Goal: Book appointment/travel/reservation

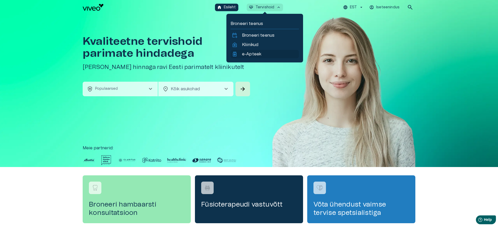
click at [254, 53] on p "e-Apteek" at bounding box center [251, 54] width 19 height 6
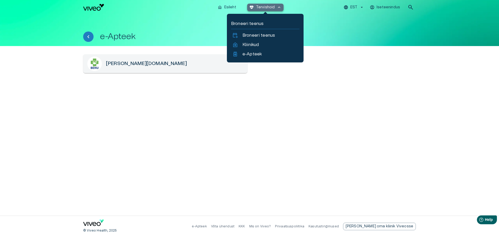
click at [269, 8] on p "Tervishoid" at bounding box center [265, 7] width 19 height 5
click at [251, 43] on p "Kliinikud" at bounding box center [251, 45] width 16 height 6
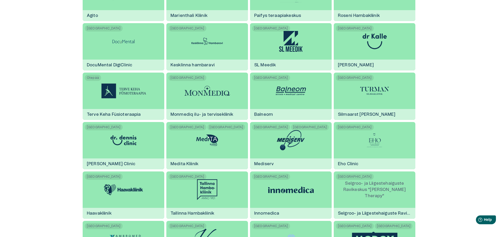
scroll to position [468, 0]
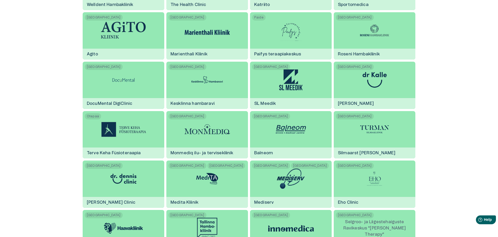
drag, startPoint x: 388, startPoint y: 173, endPoint x: 387, endPoint y: 170, distance: 3.0
click at [388, 173] on div "Tallinn Eho Clinic" at bounding box center [375, 183] width 82 height 47
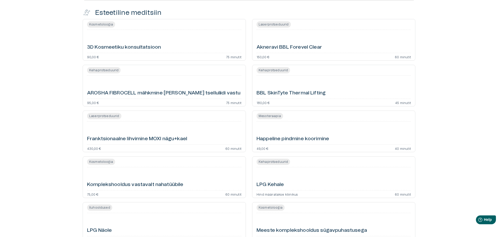
scroll to position [156, 0]
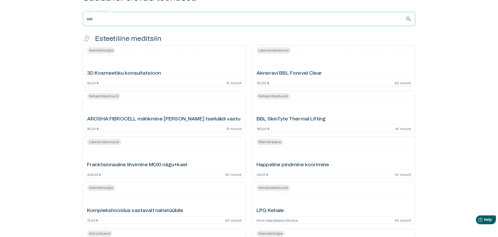
click at [306, 26] on input "Otsi teenuseid" at bounding box center [244, 19] width 323 height 15
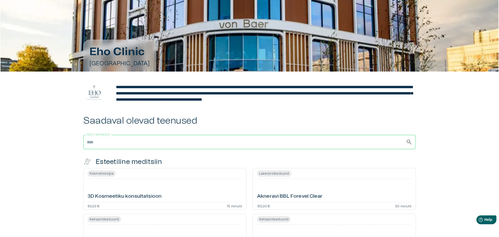
scroll to position [0, 0]
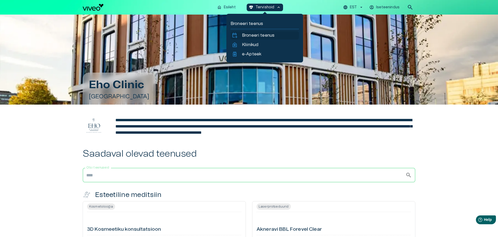
click at [253, 34] on p "Broneeri teenus" at bounding box center [258, 35] width 32 height 6
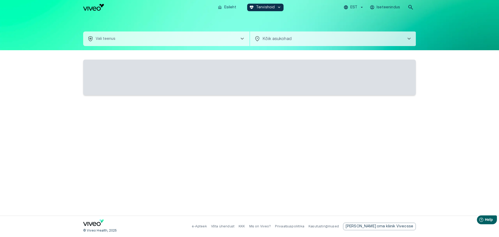
click at [159, 43] on button "health_and_safety Vali teenus chevron_right" at bounding box center [166, 38] width 166 height 15
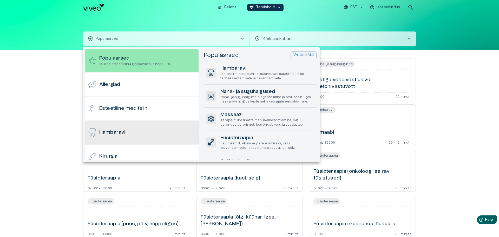
click at [149, 132] on div "Hambaravi" at bounding box center [141, 132] width 113 height 23
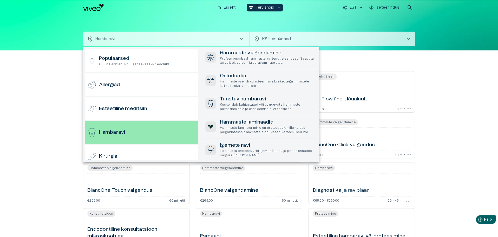
scroll to position [181, 0]
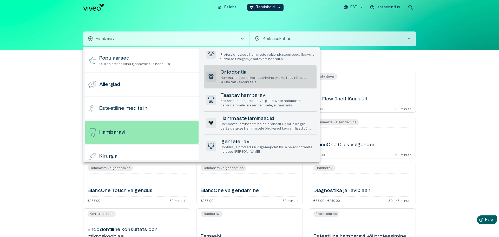
click at [280, 81] on p "Hammaste asendi korrigeerimine breketitega nii lastele kui ka täiskasvanutele" at bounding box center [267, 80] width 94 height 9
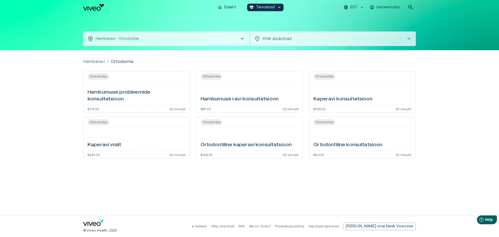
click at [346, 83] on div "Ortodontia Kaperavi konsultatsioon €105.00 30 minutit" at bounding box center [362, 92] width 107 height 42
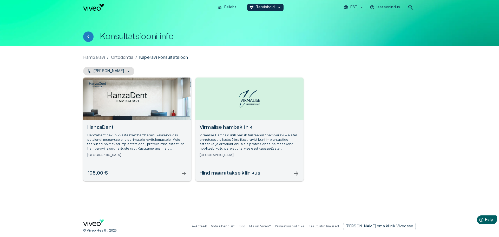
click at [119, 84] on div "Open selected supplier available booking dates" at bounding box center [137, 98] width 108 height 42
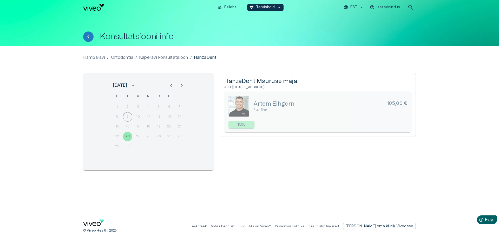
click at [183, 85] on icon "Next month" at bounding box center [182, 85] width 6 height 6
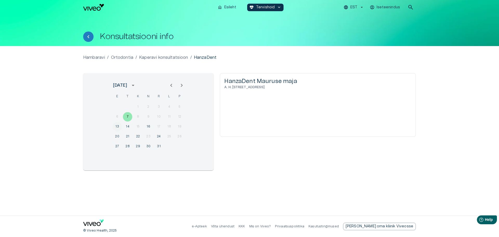
click at [117, 127] on button "13" at bounding box center [117, 126] width 9 height 9
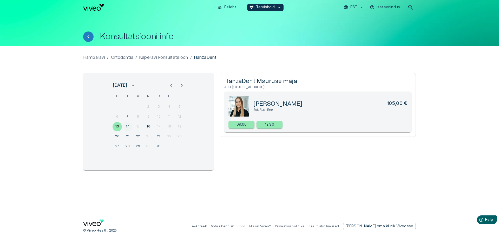
click at [125, 126] on button "14" at bounding box center [127, 126] width 9 height 9
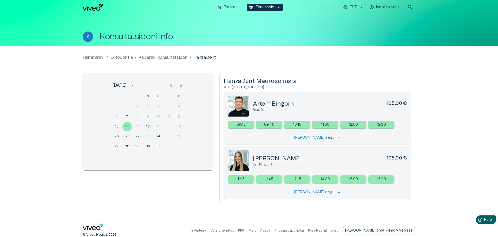
click at [148, 125] on button "16" at bounding box center [147, 126] width 9 height 9
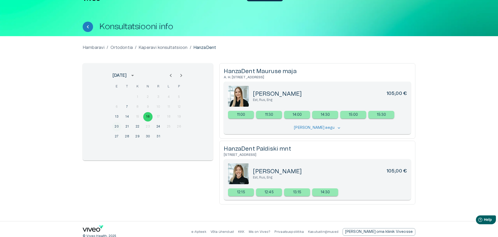
scroll to position [15, 0]
